Goal: Information Seeking & Learning: Learn about a topic

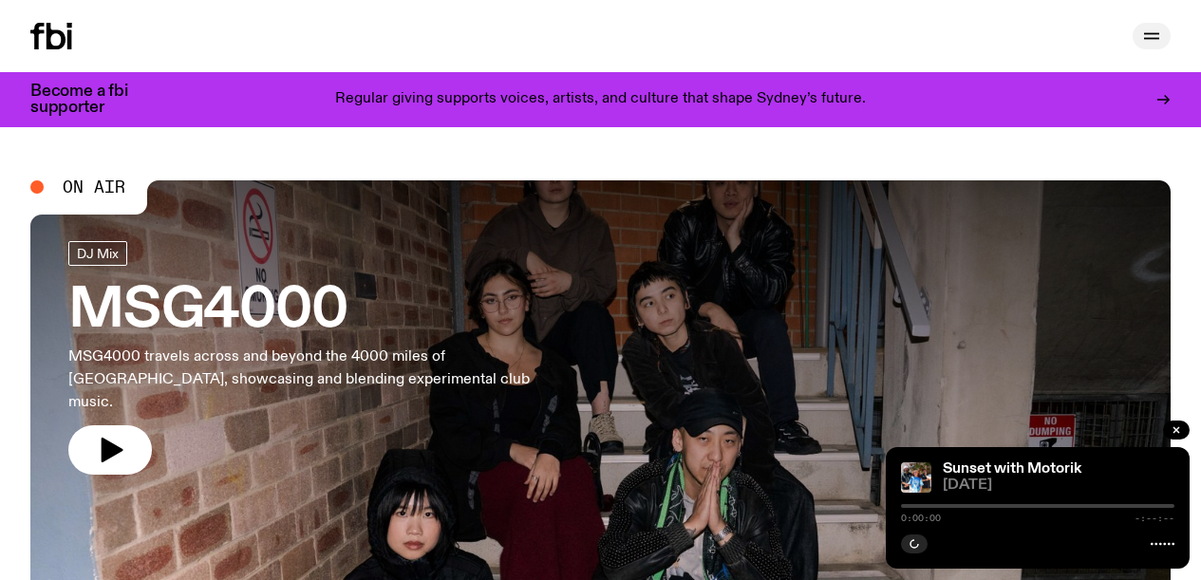
click at [1143, 34] on icon "button" at bounding box center [1151, 36] width 23 height 23
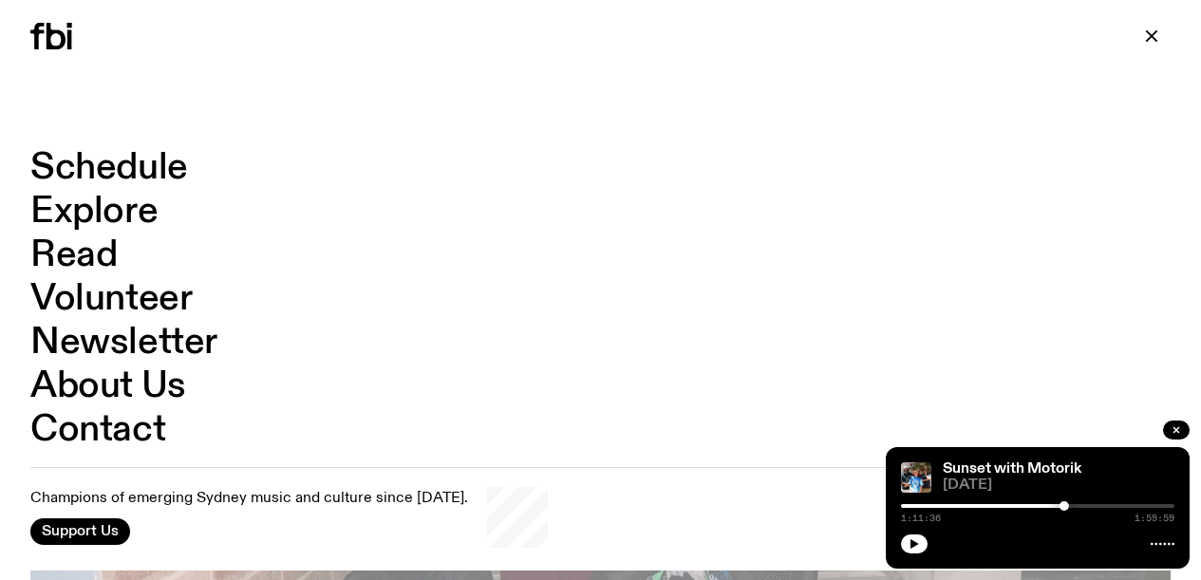
click at [109, 173] on link "Schedule" at bounding box center [109, 168] width 158 height 36
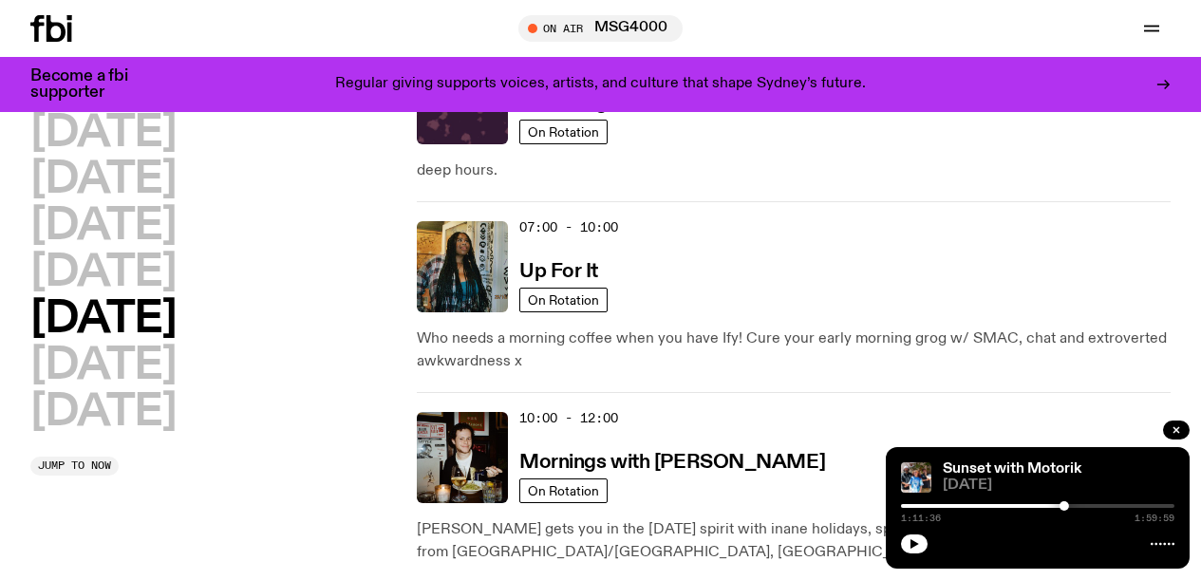
scroll to position [140, 0]
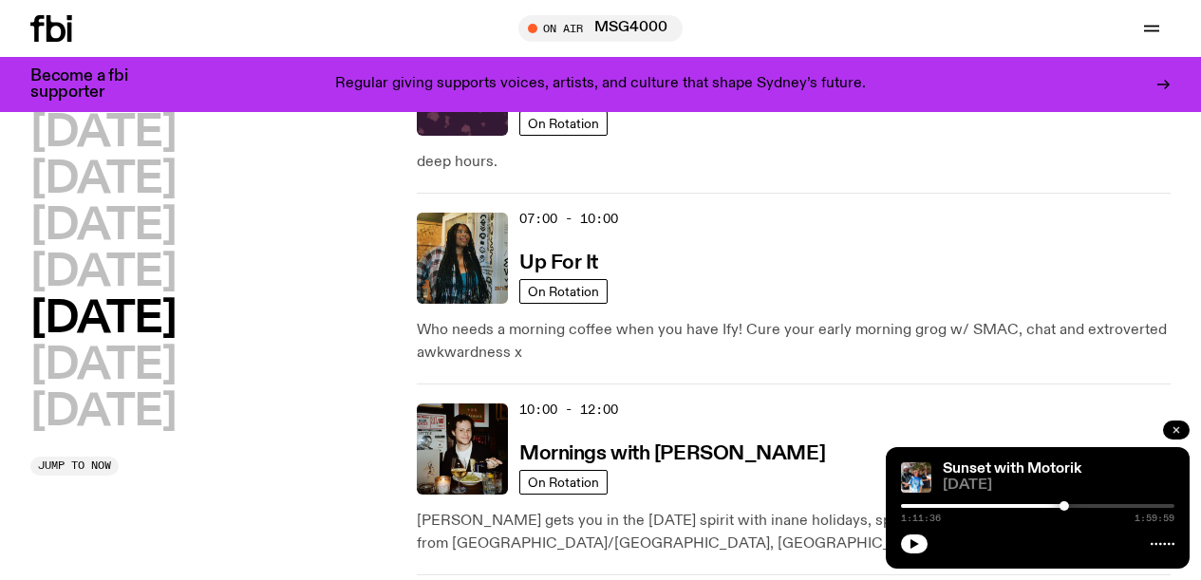
click at [1182, 435] on button "button" at bounding box center [1176, 430] width 27 height 19
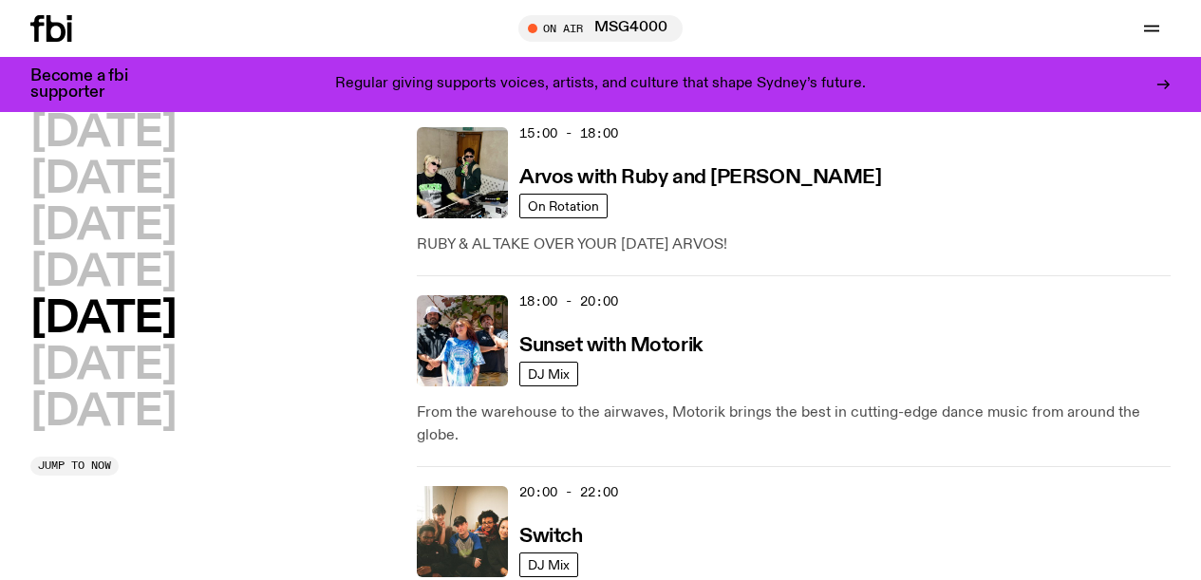
scroll to position [1034, 0]
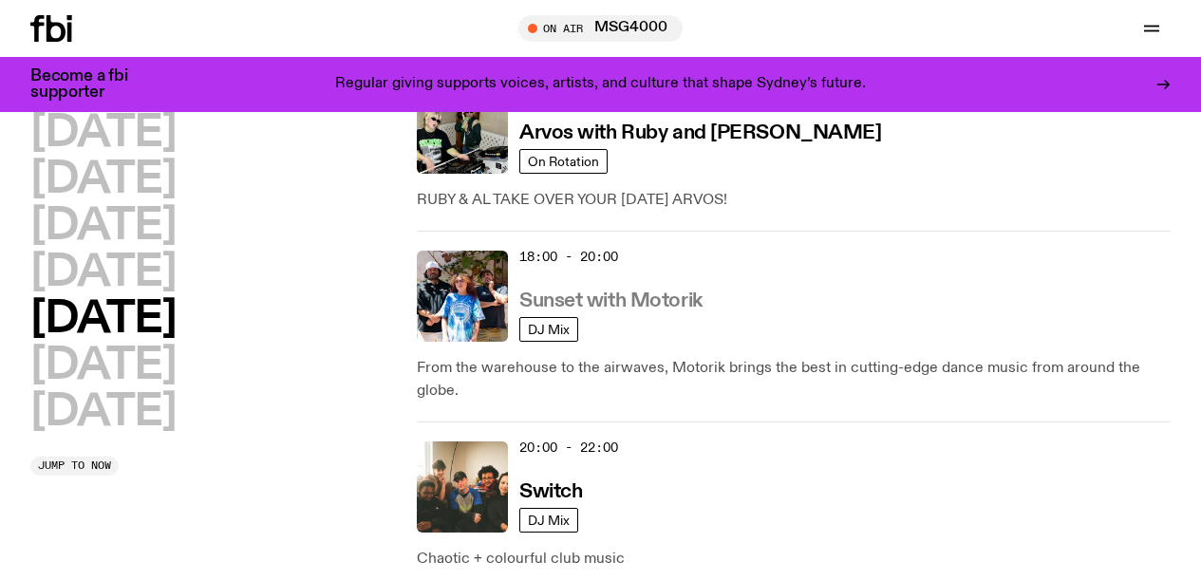
click at [684, 291] on h3 "Sunset with Motorik" at bounding box center [610, 301] width 183 height 20
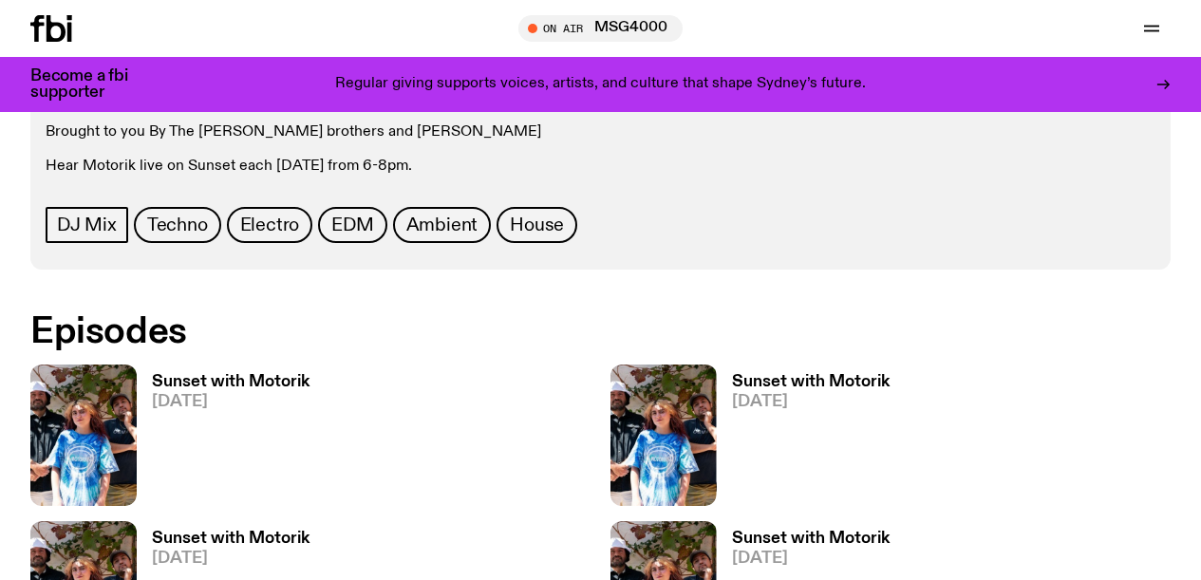
scroll to position [920, 0]
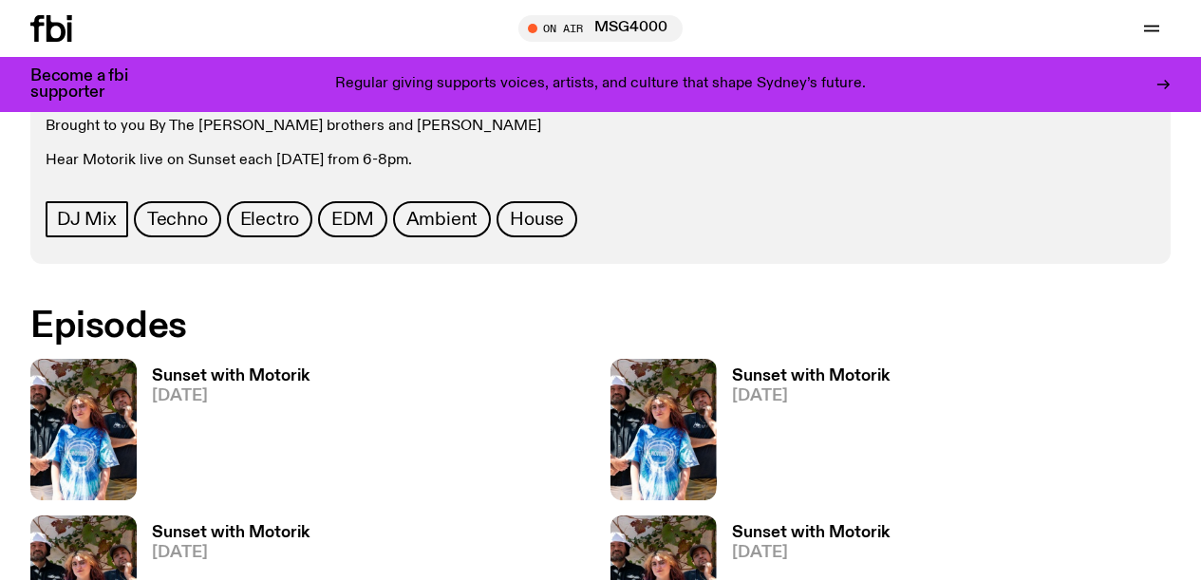
click at [266, 368] on h3 "Sunset with Motorik" at bounding box center [231, 376] width 158 height 16
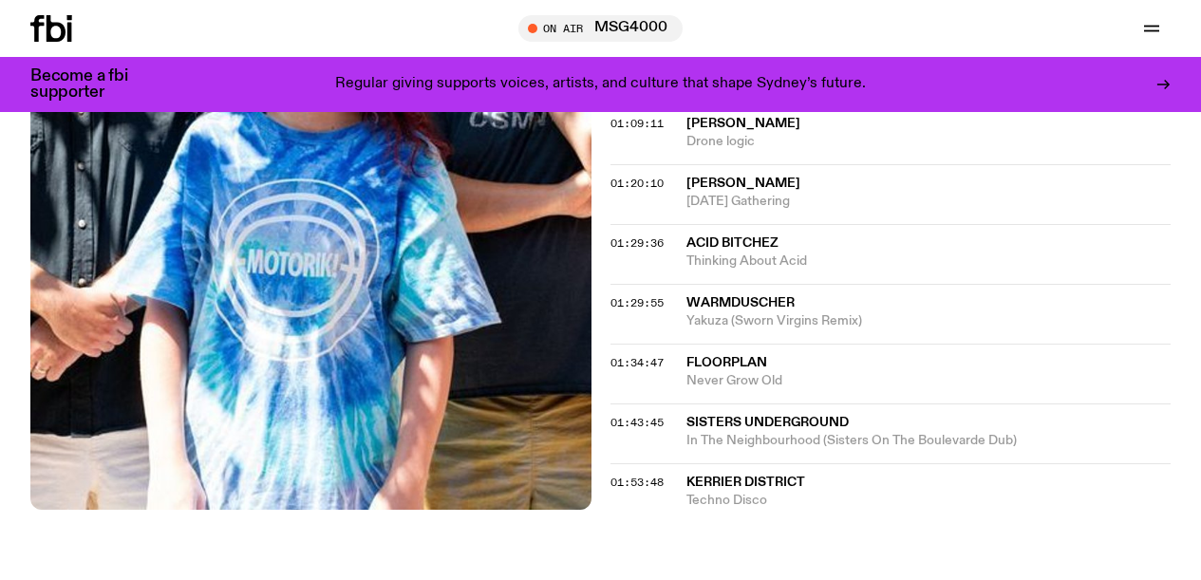
scroll to position [1367, 0]
